Goal: Task Accomplishment & Management: Complete application form

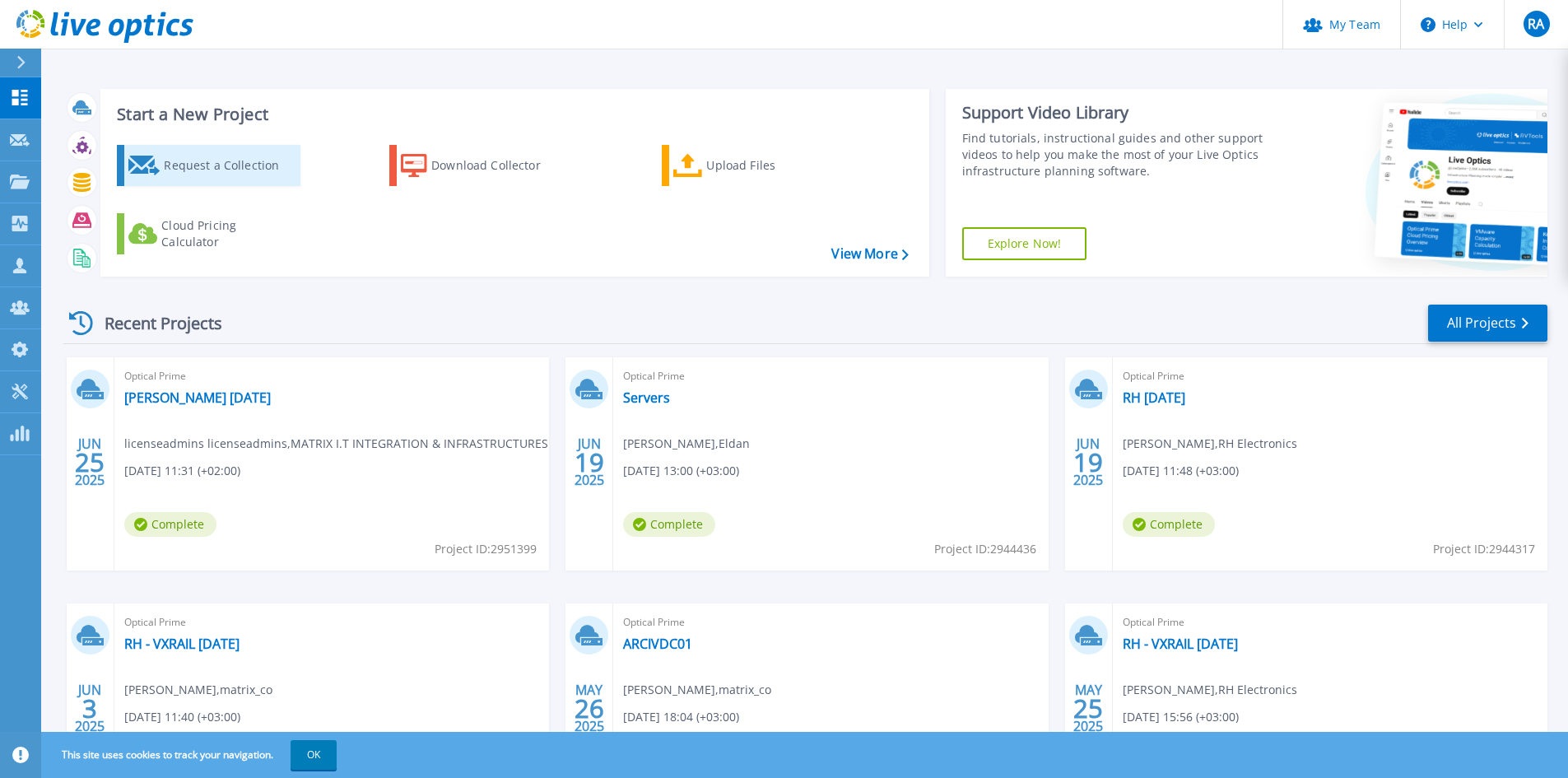
click at [204, 166] on div "Request a Collection" at bounding box center [230, 165] width 131 height 33
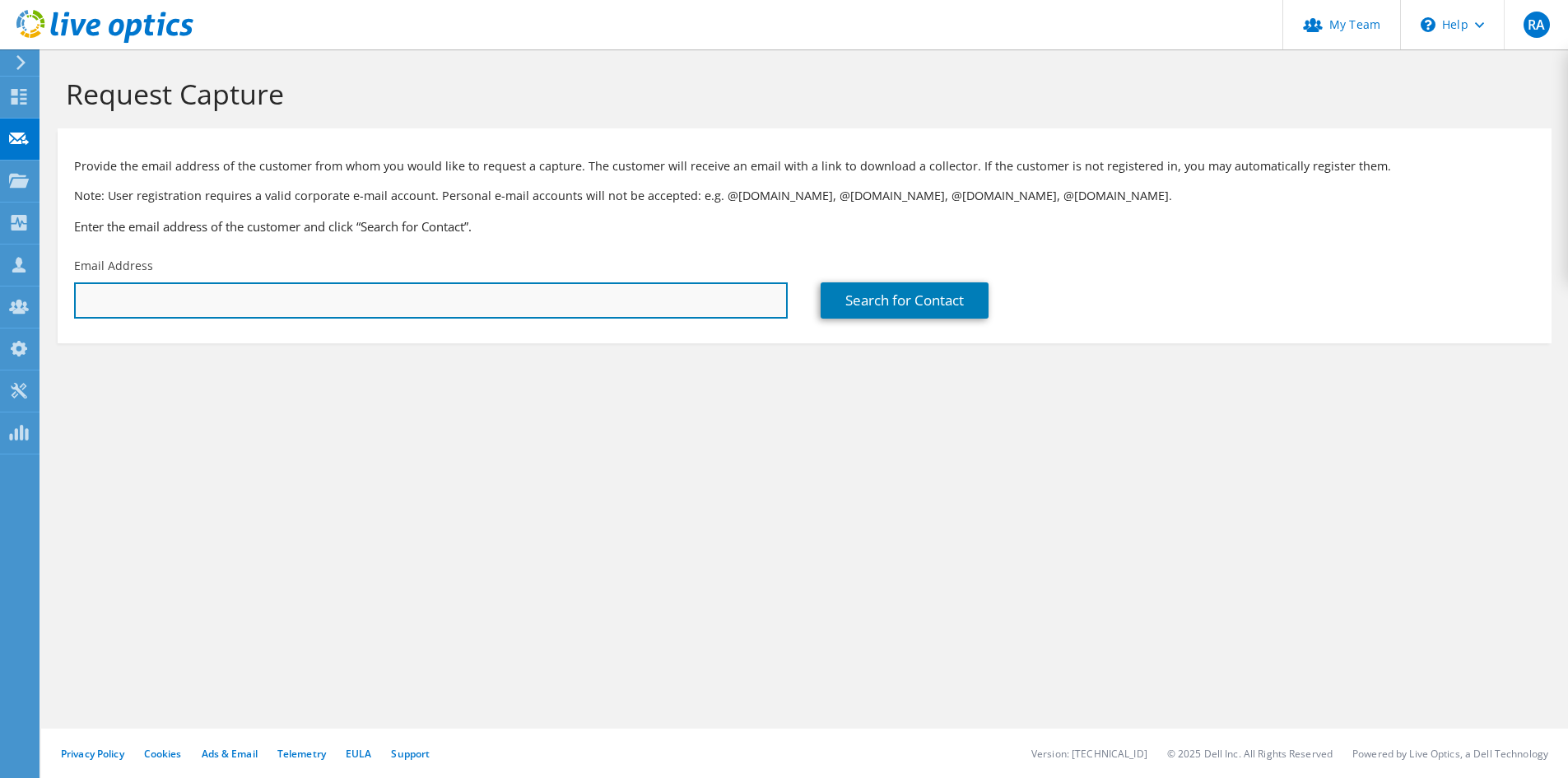
click at [334, 295] on input "text" at bounding box center [430, 300] width 713 height 36
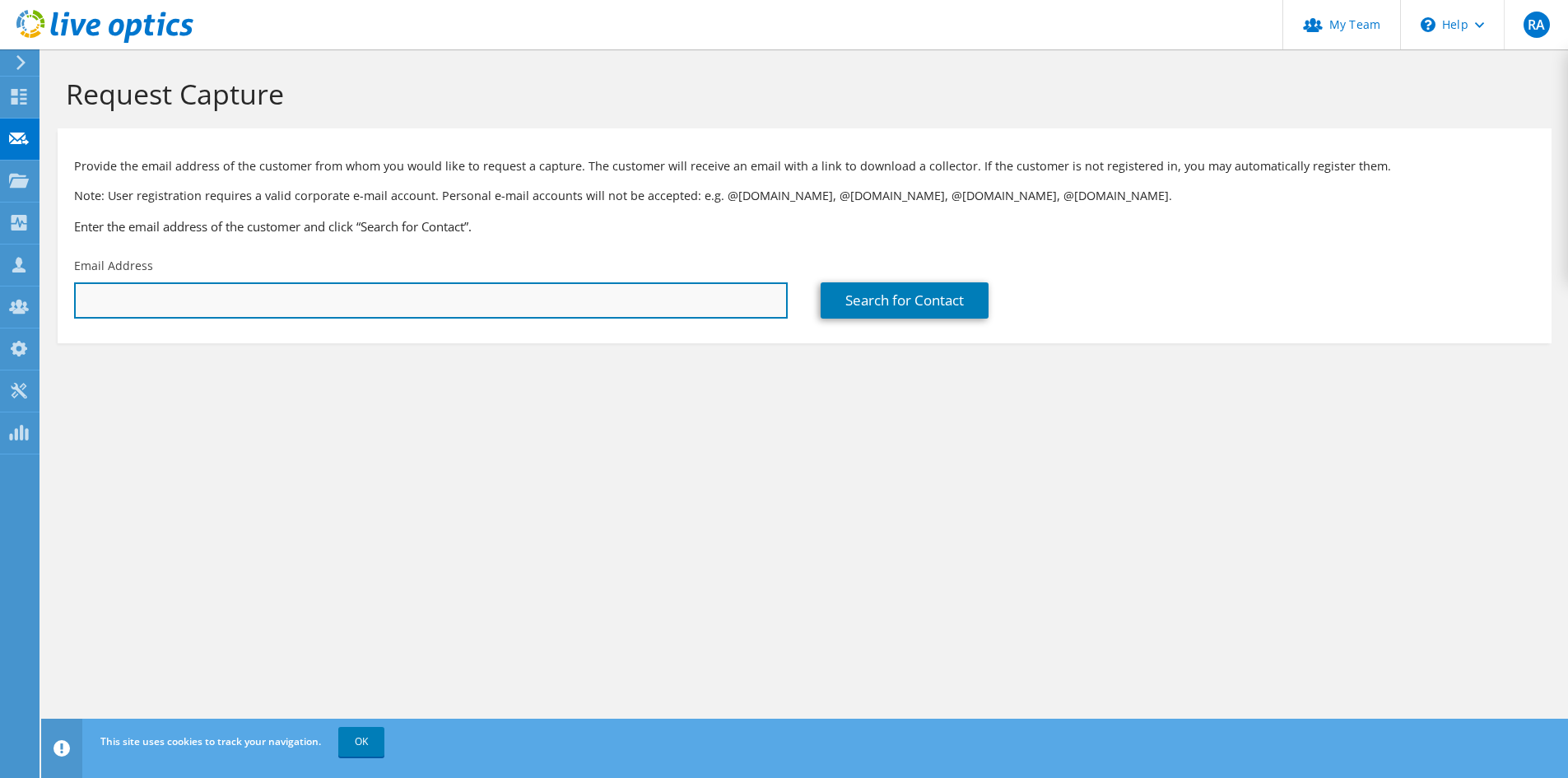
paste input "[EMAIL_ADDRESS][DOMAIN_NAME]"
type input "[EMAIL_ADDRESS][DOMAIN_NAME]"
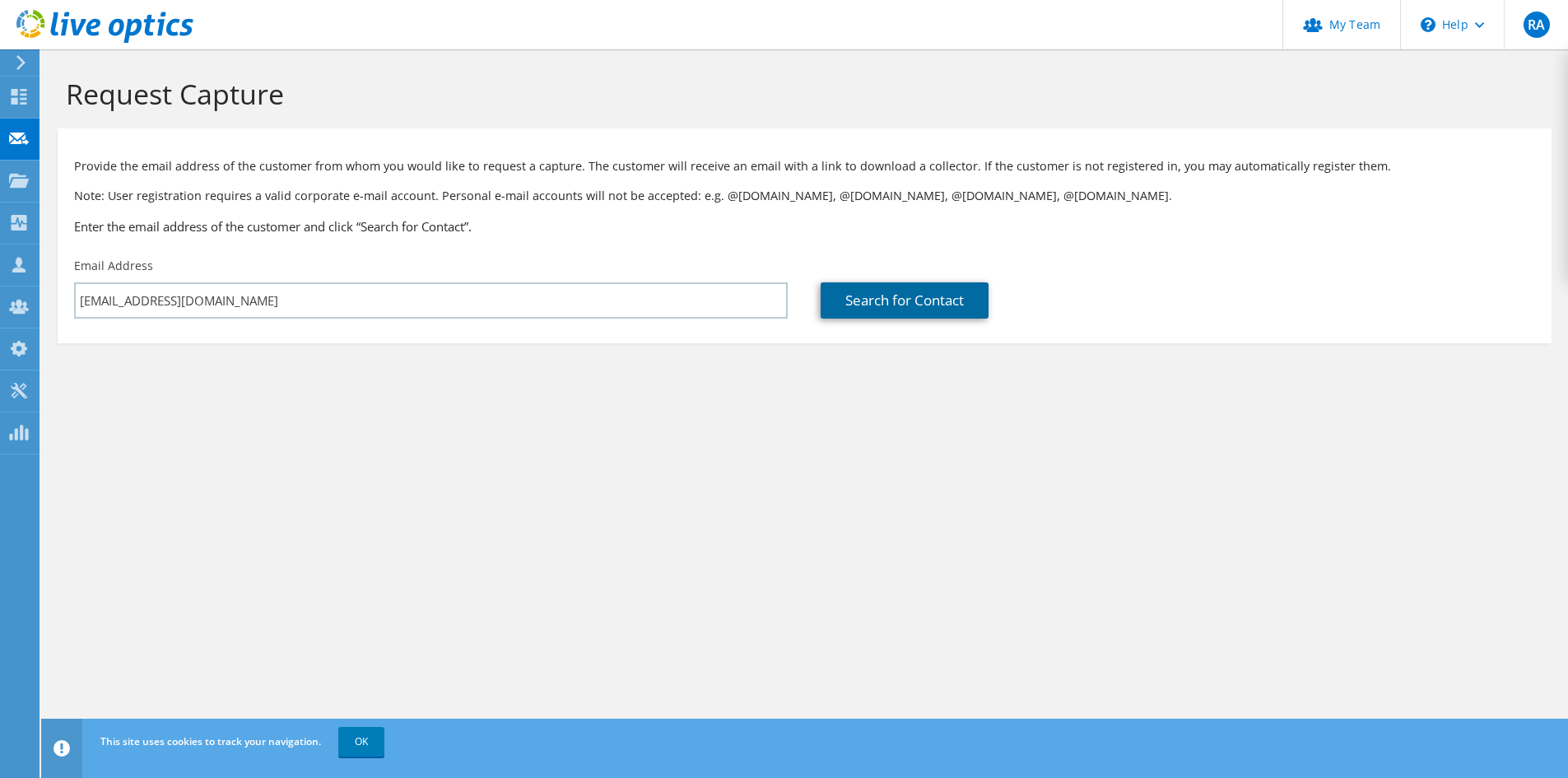
click at [883, 302] on link "Search for Contact" at bounding box center [904, 300] width 168 height 36
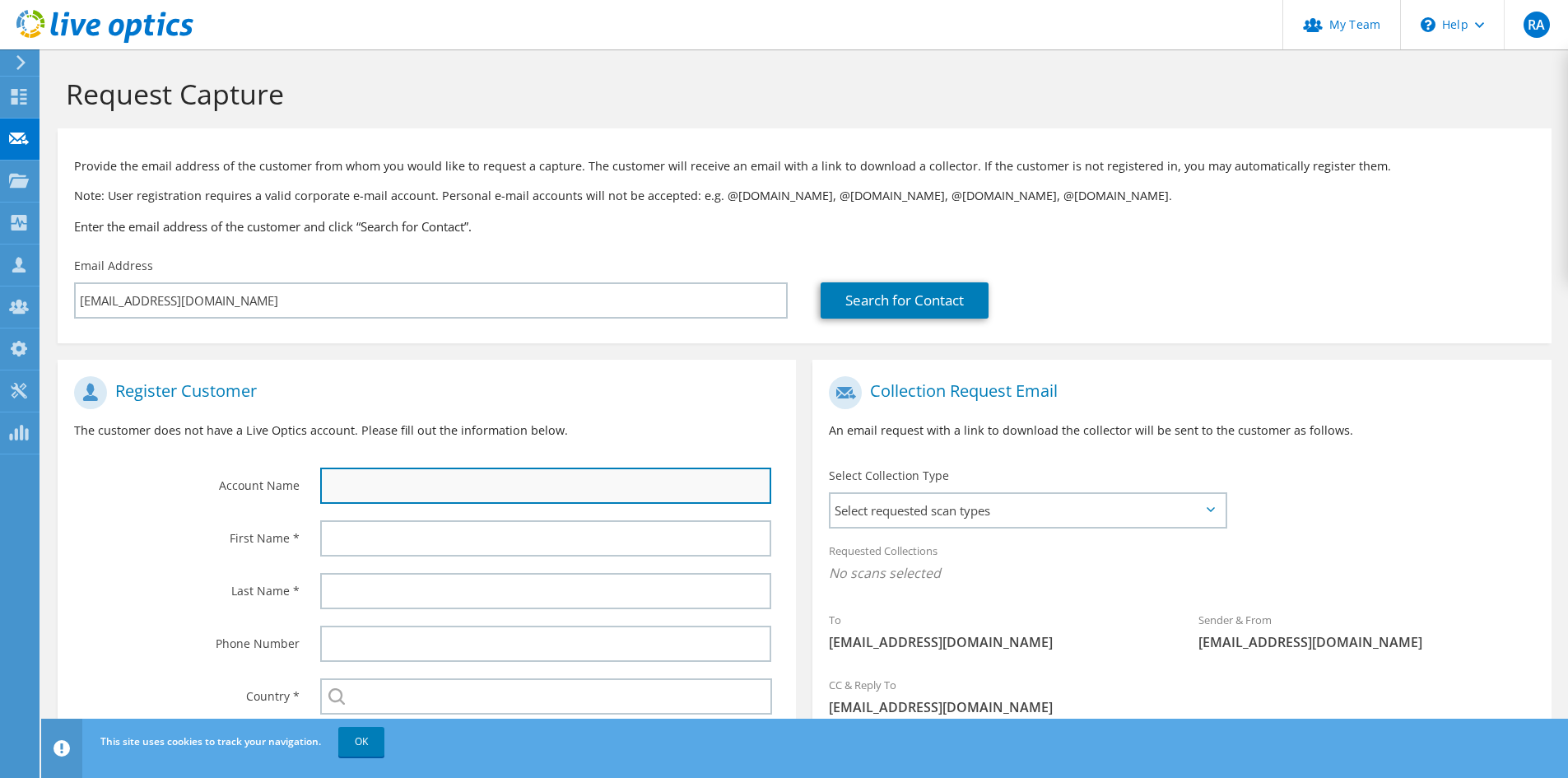
click at [412, 494] on input "text" at bounding box center [545, 486] width 451 height 36
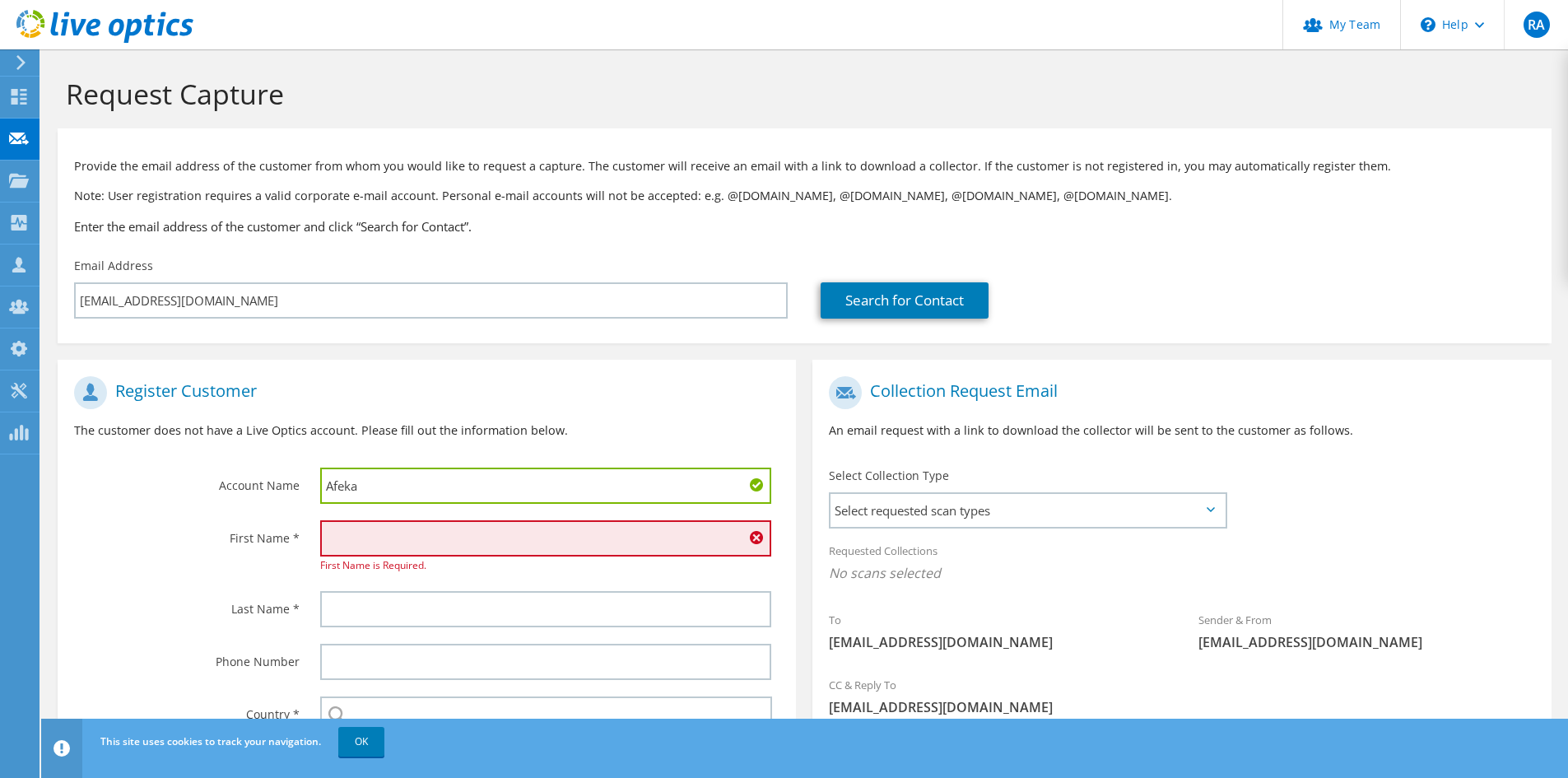
type input "Afeka"
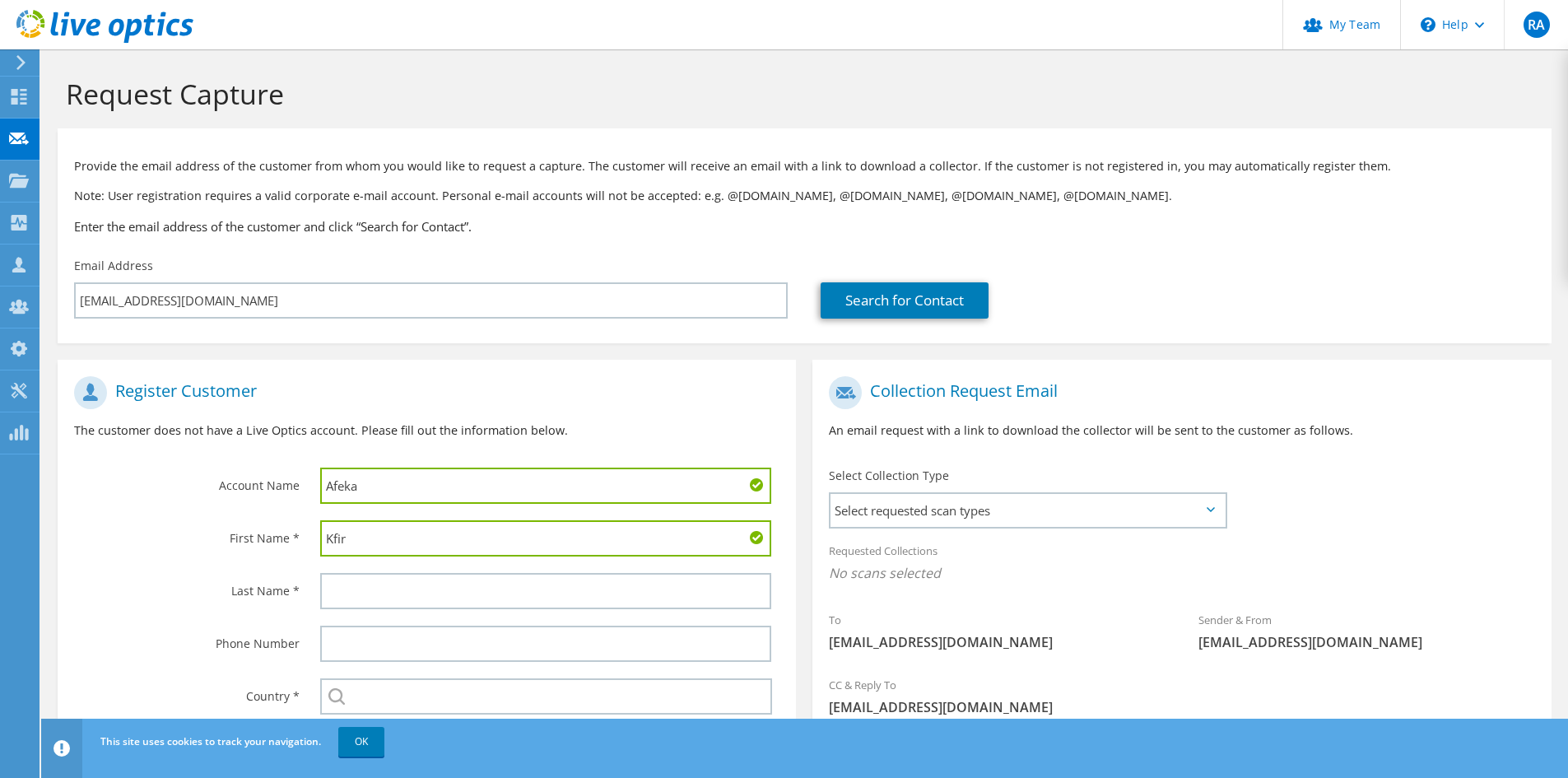
type input "Kfir"
type input "FA"
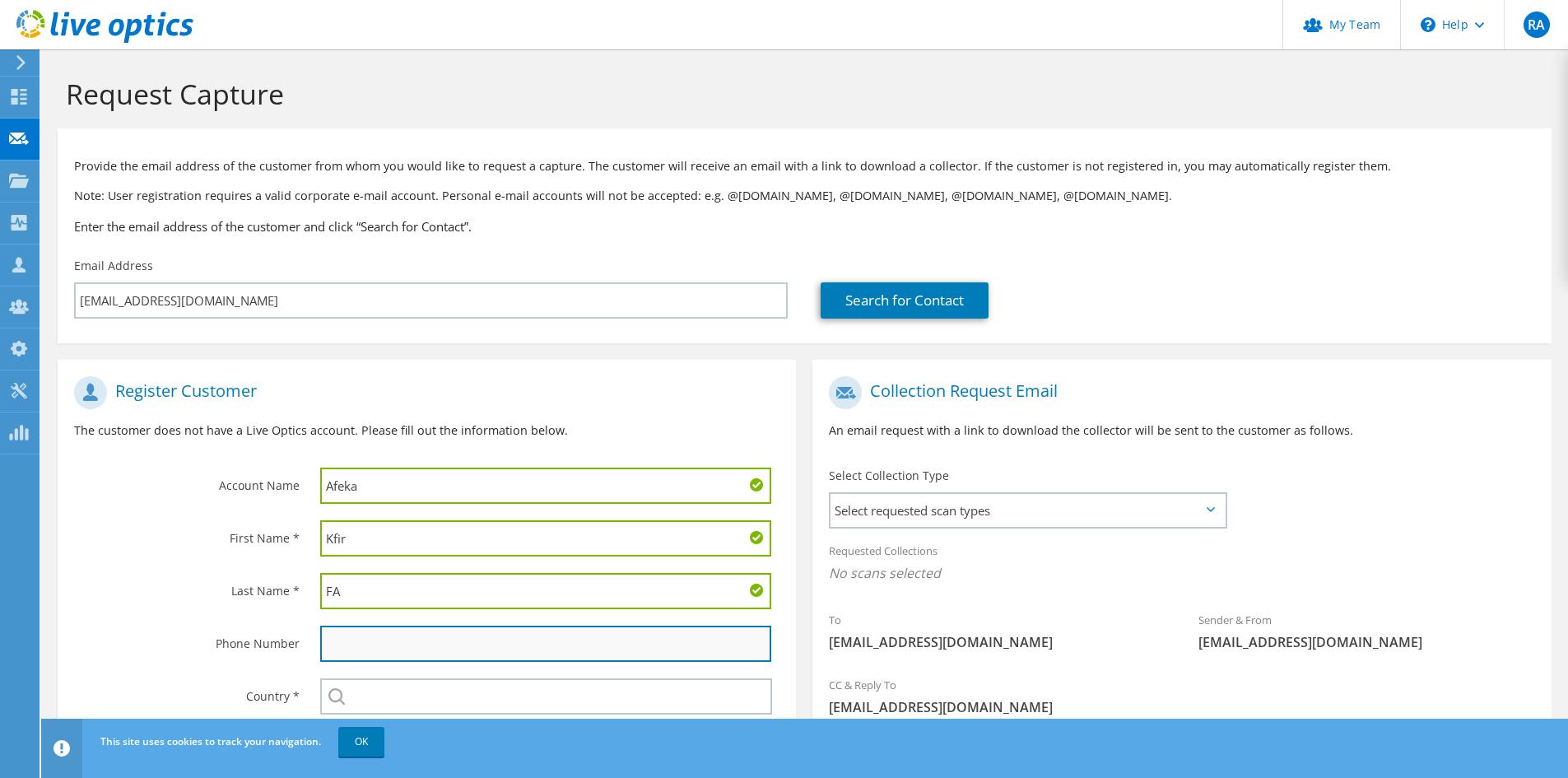
click at [403, 645] on input "text" at bounding box center [545, 644] width 451 height 36
type input "0546303627"
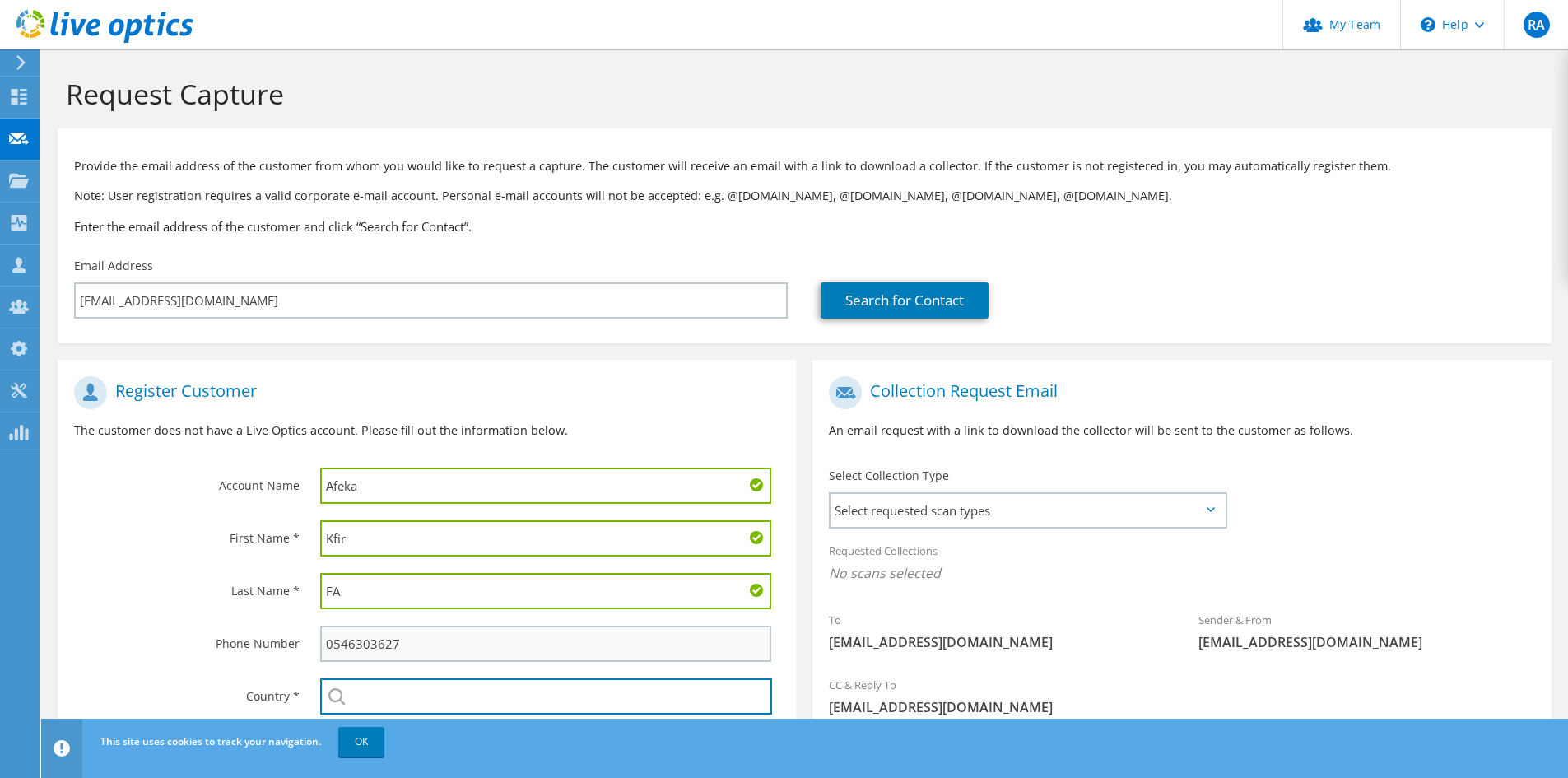
type input "Israel"
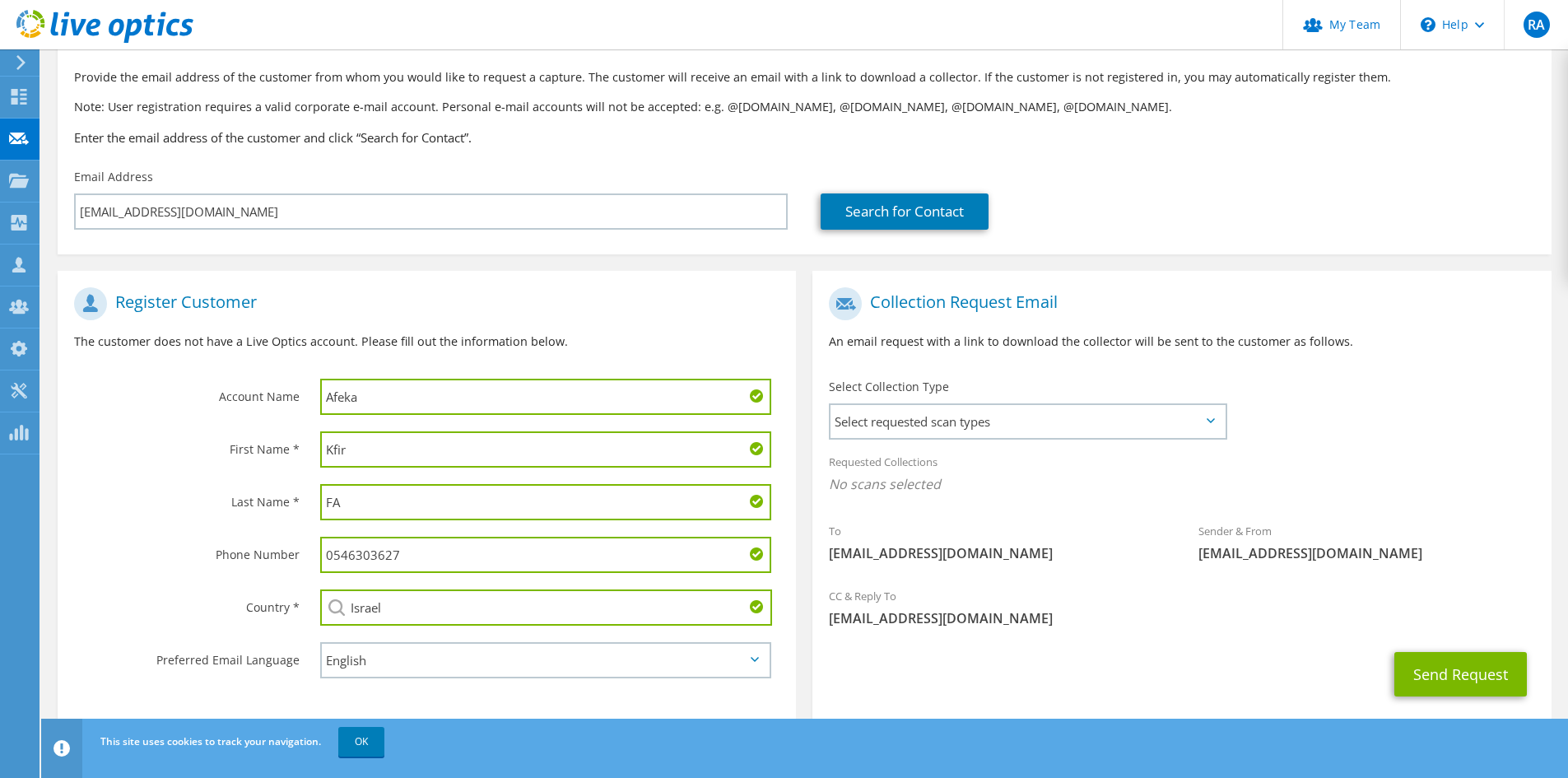
scroll to position [122, 0]
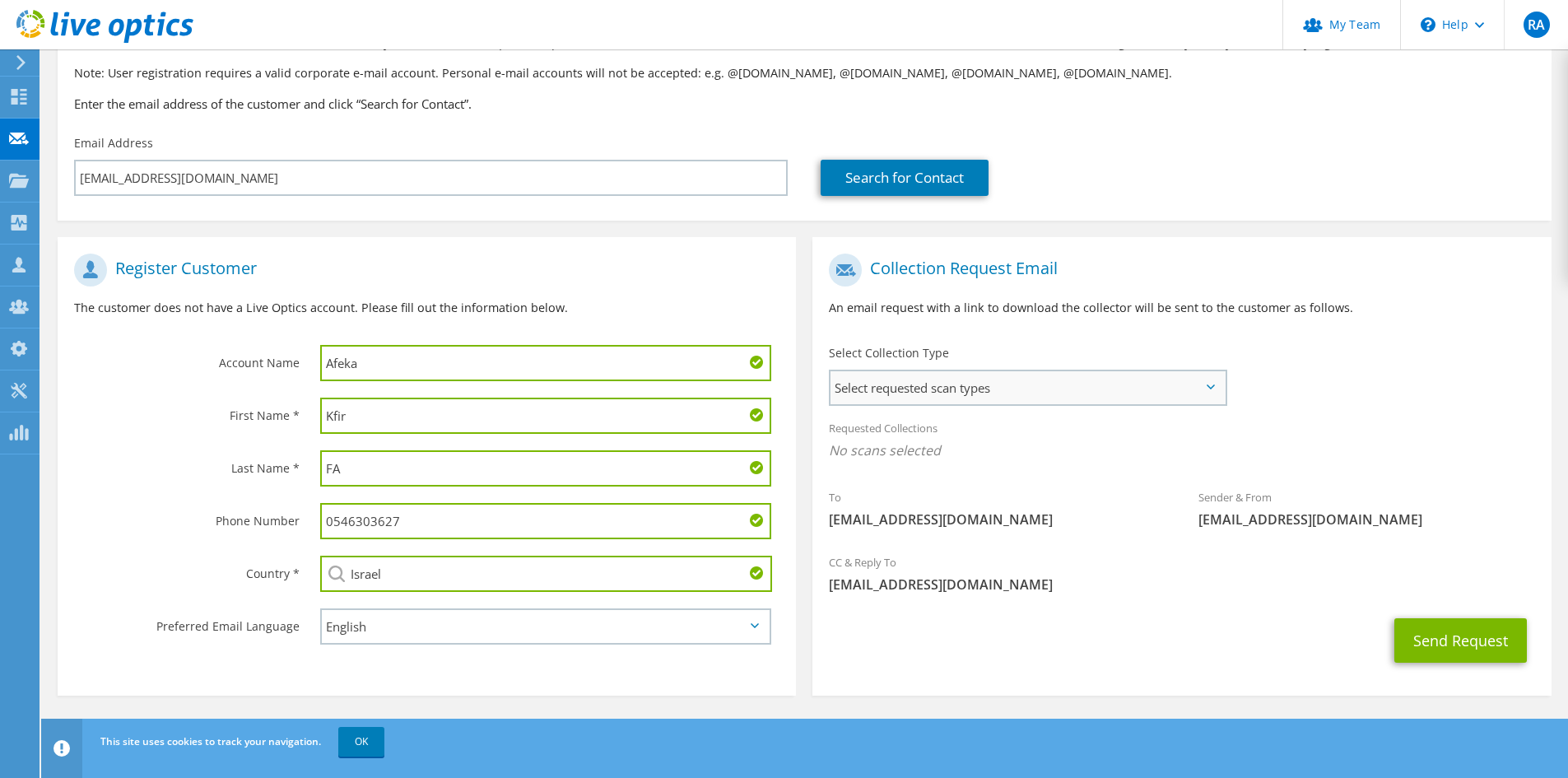
click at [1005, 383] on span "Select requested scan types" at bounding box center [1028, 387] width 394 height 33
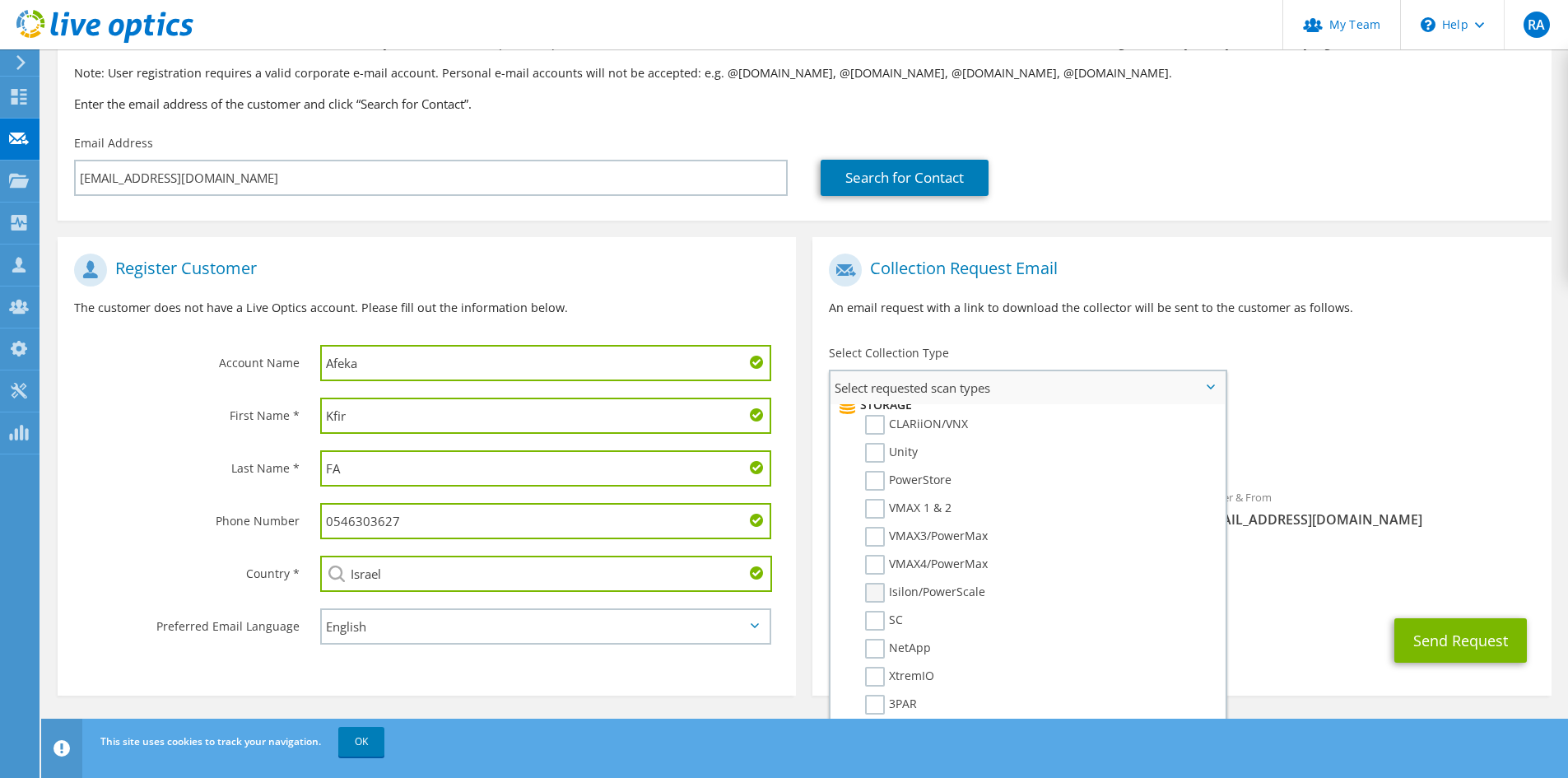
scroll to position [329, 0]
click at [869, 626] on label "NetApp" at bounding box center [898, 621] width 66 height 20
click at [0, 0] on input "NetApp" at bounding box center [0, 0] width 0 height 0
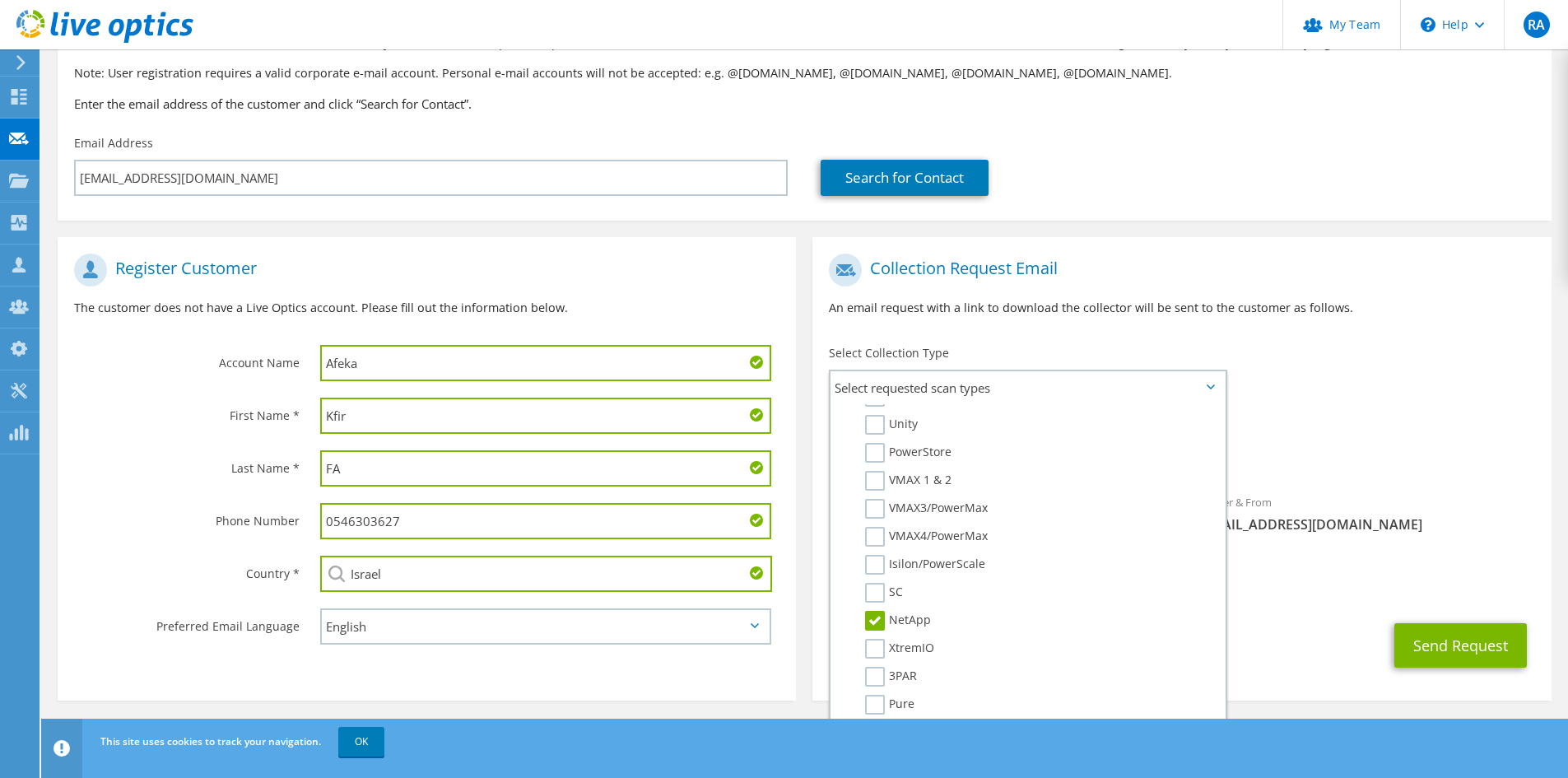
click at [1441, 558] on div "CC & Reply To [EMAIL_ADDRESS][DOMAIN_NAME]" at bounding box center [1182, 578] width 738 height 57
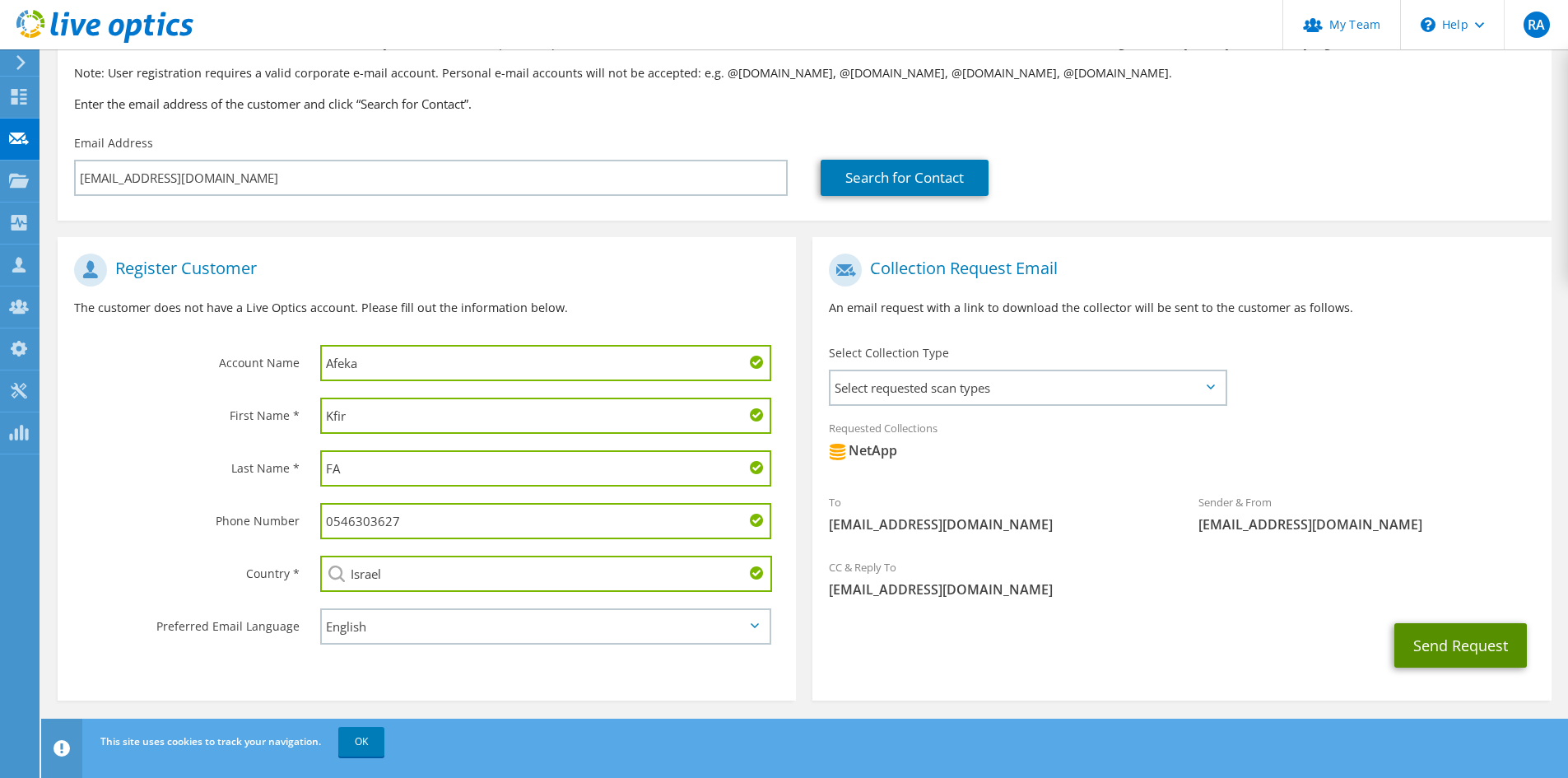
click at [1458, 636] on button "Send Request" at bounding box center [1461, 645] width 132 height 45
